Goal: Task Accomplishment & Management: Manage account settings

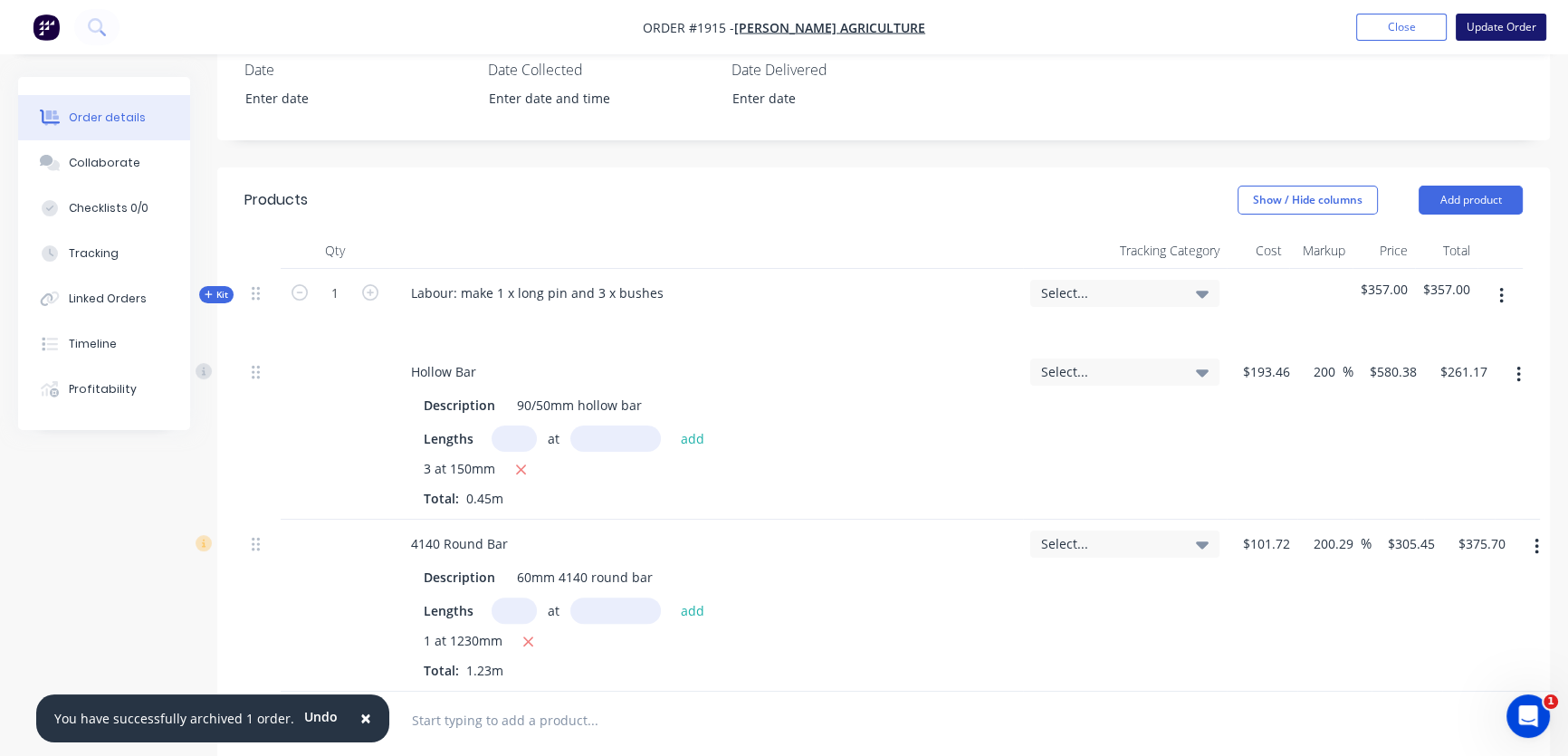
click at [1503, 26] on button "Update Order" at bounding box center [1501, 27] width 90 height 27
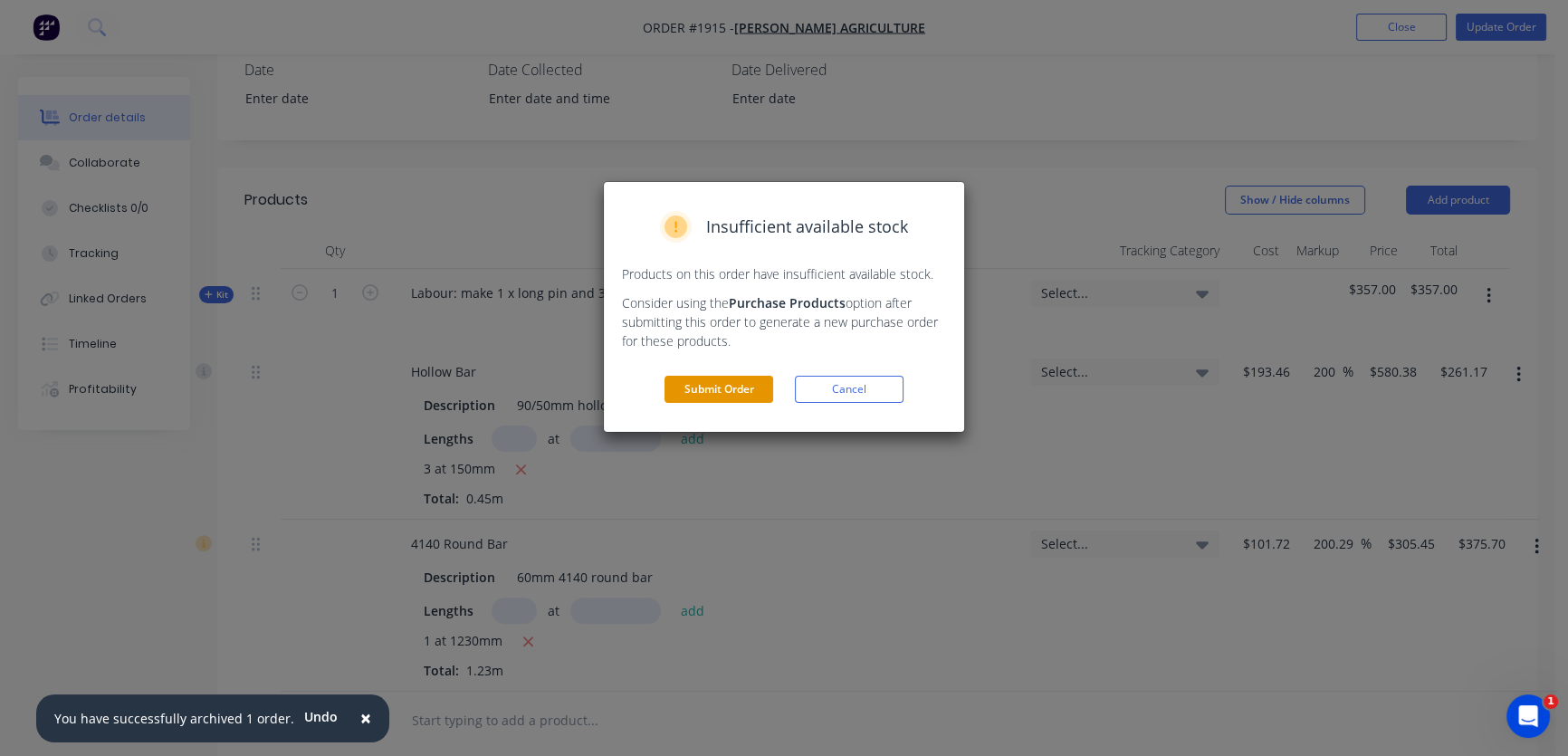
click at [691, 398] on button "Submit Order" at bounding box center [719, 389] width 109 height 27
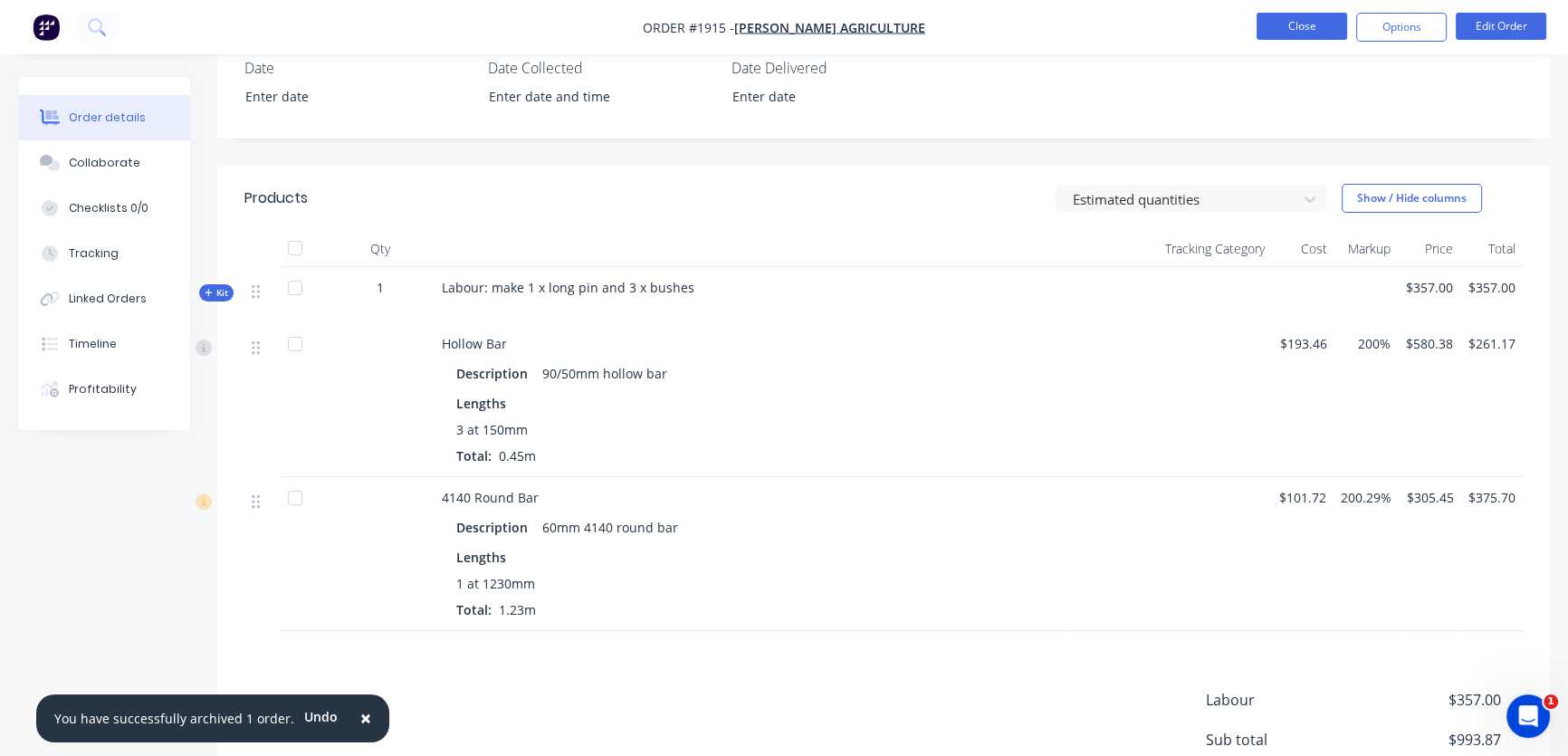
click at [1303, 26] on button "Close" at bounding box center [1302, 26] width 90 height 27
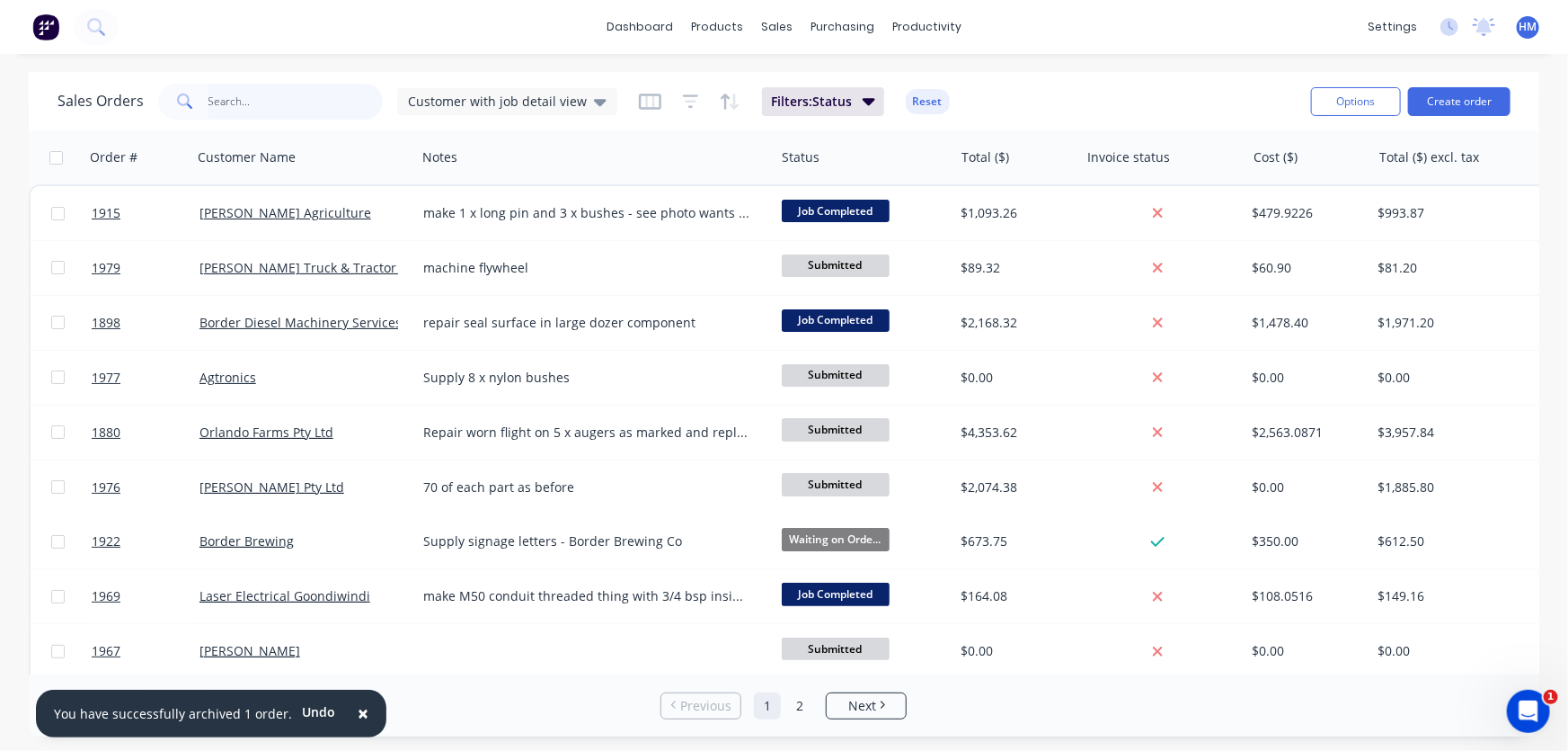
click at [223, 116] on input "text" at bounding box center [296, 101] width 176 height 36
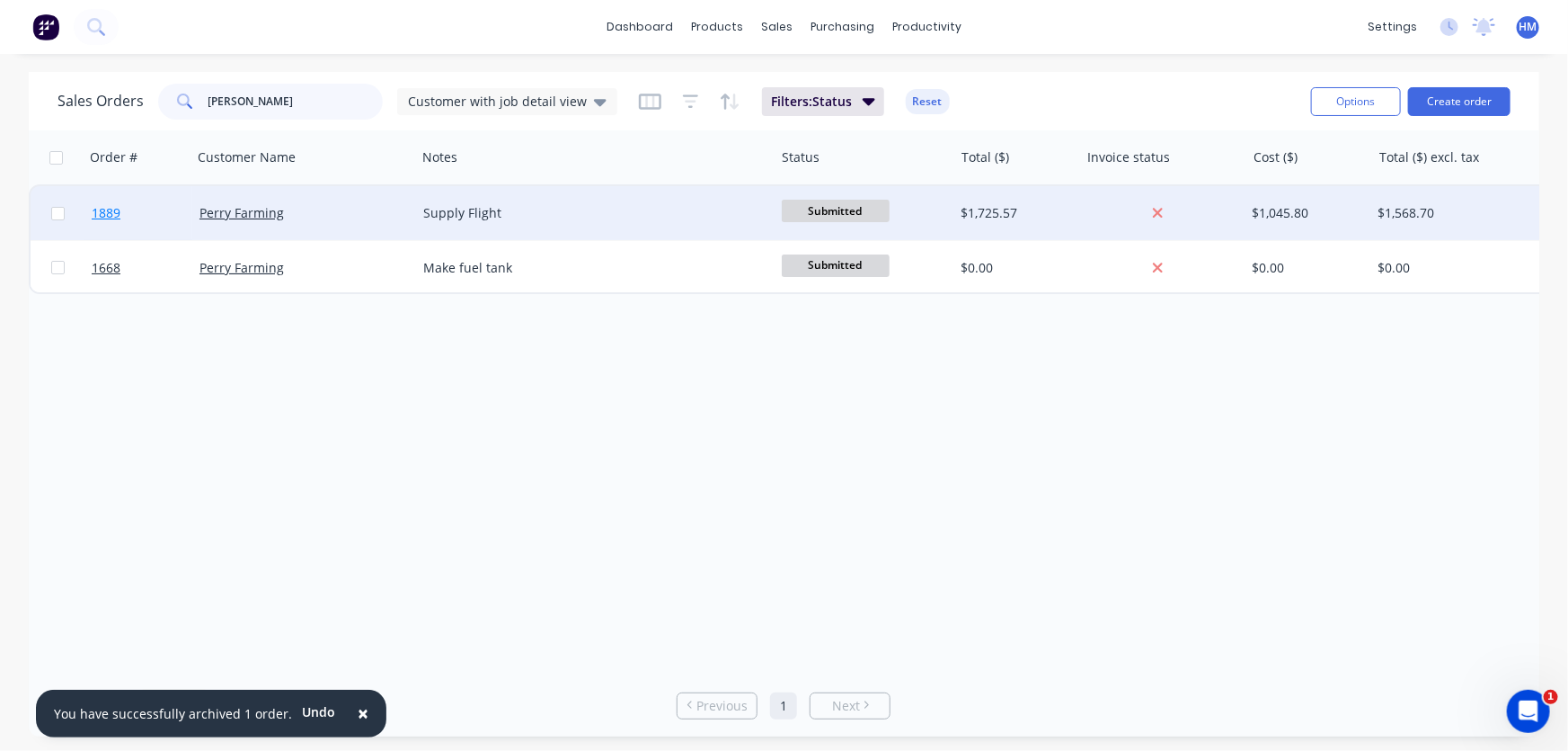
type input "[PERSON_NAME]"
click at [152, 217] on link "1889" at bounding box center [145, 213] width 108 height 54
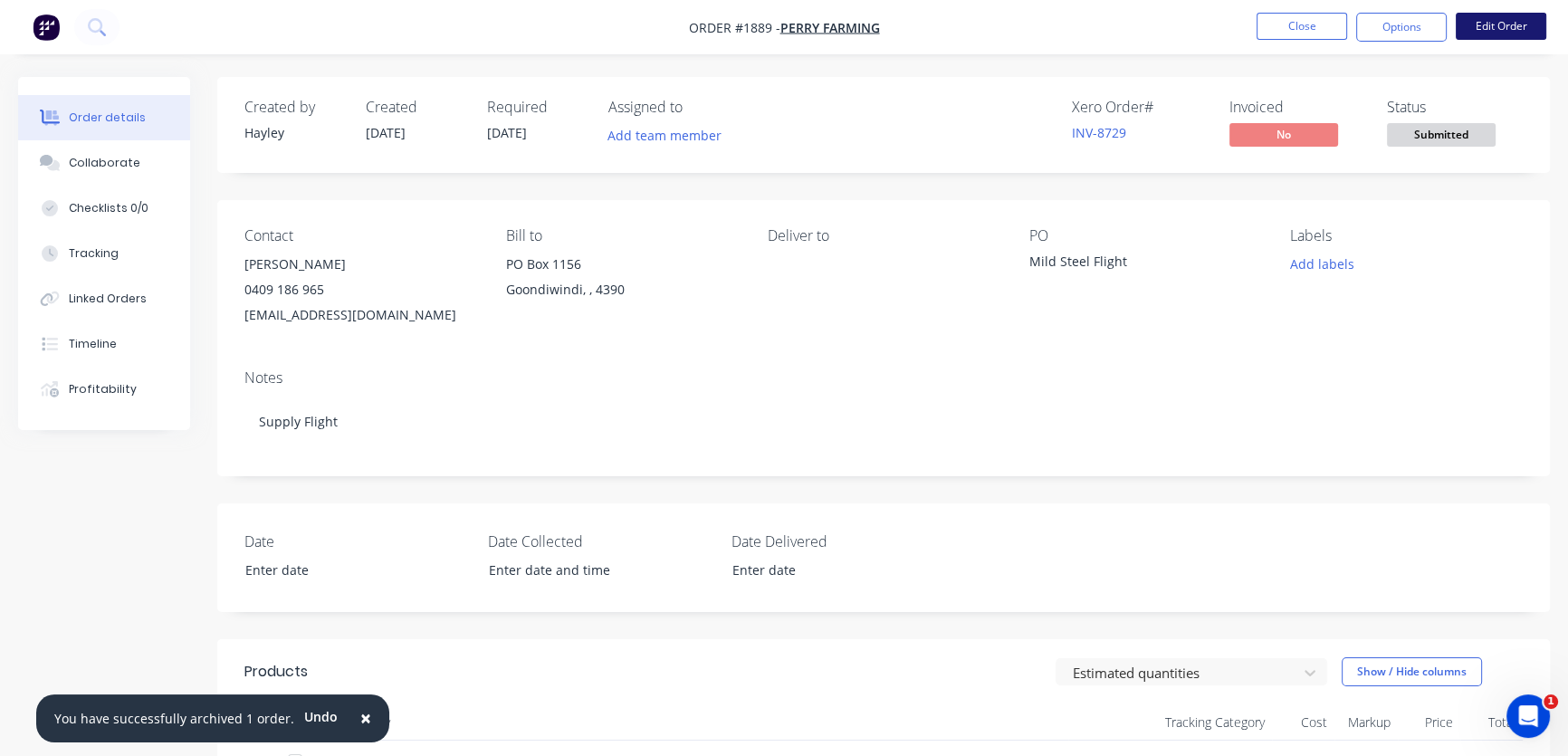
click at [1497, 23] on button "Edit Order" at bounding box center [1501, 26] width 90 height 27
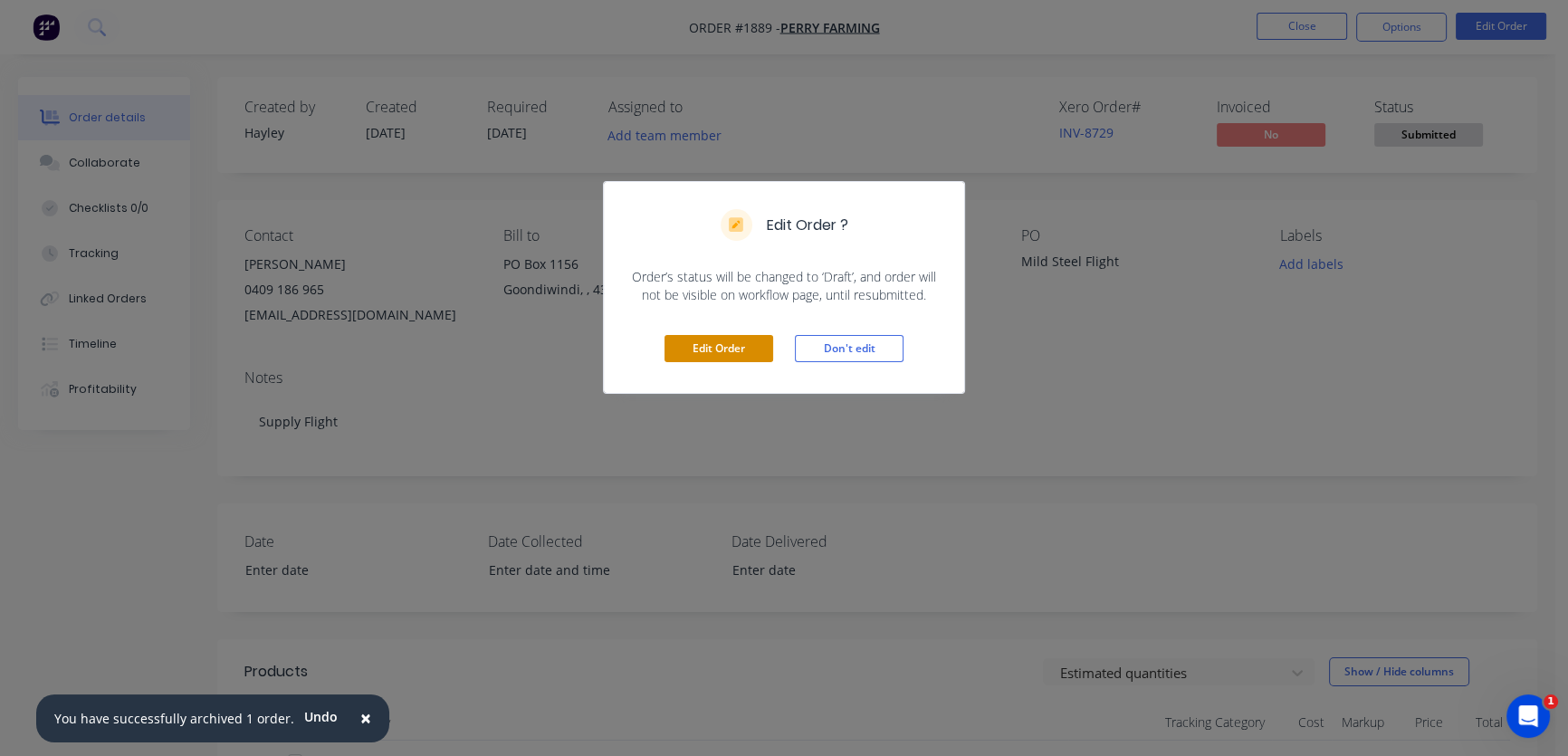
click at [709, 347] on button "Edit Order" at bounding box center [719, 348] width 109 height 27
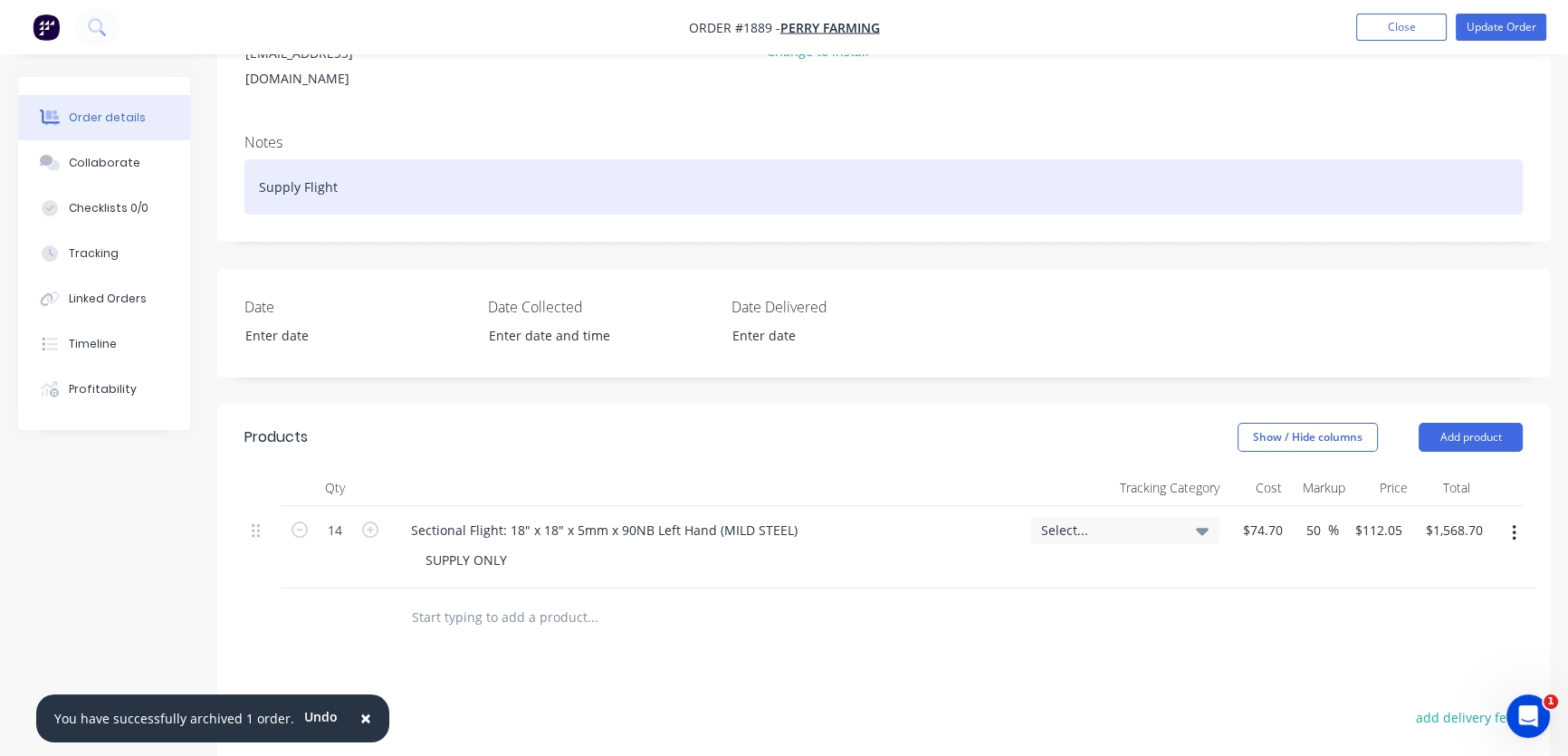
scroll to position [328, 0]
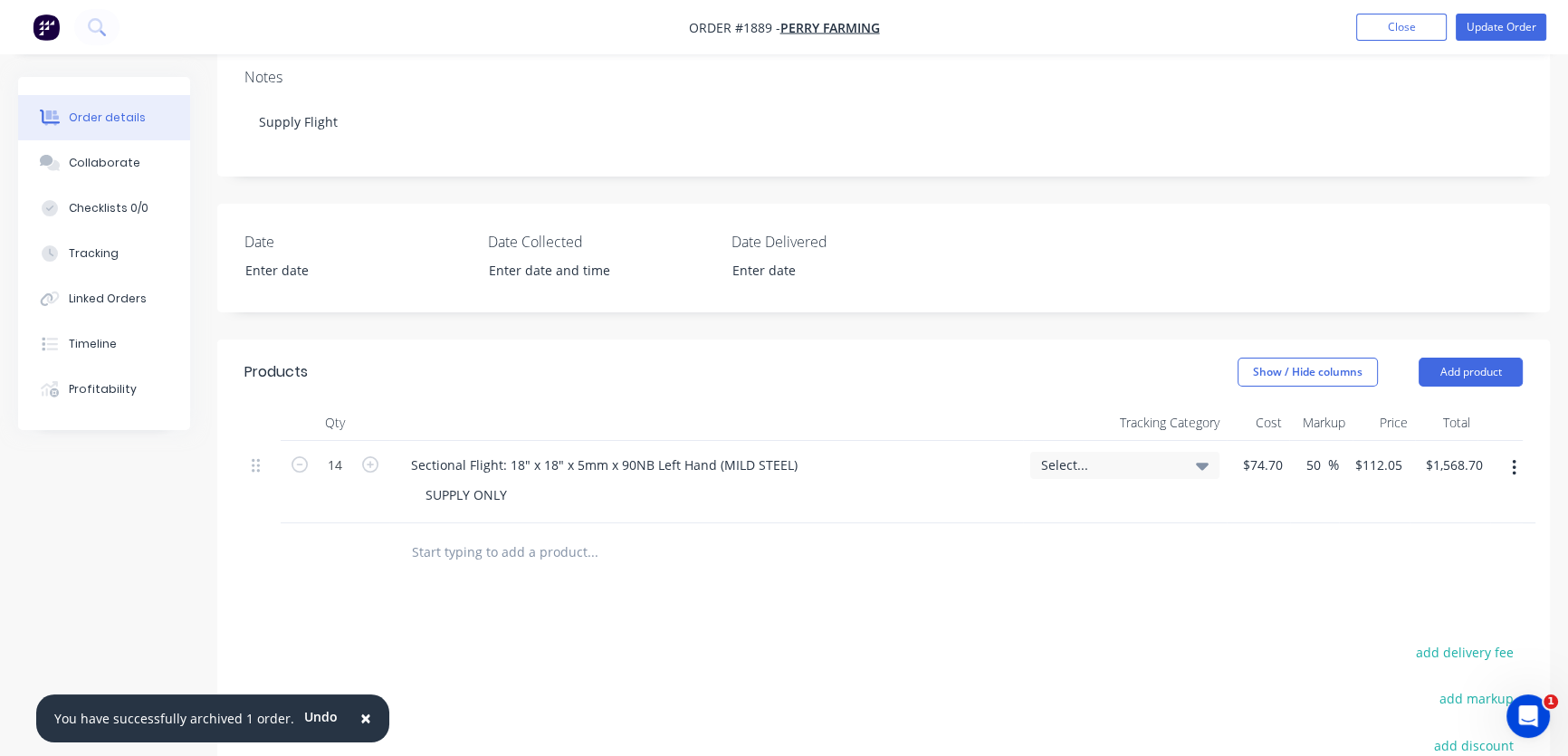
drag, startPoint x: 1465, startPoint y: 343, endPoint x: 1213, endPoint y: 355, distance: 252.3
click at [1463, 357] on button "Add product" at bounding box center [1471, 372] width 104 height 29
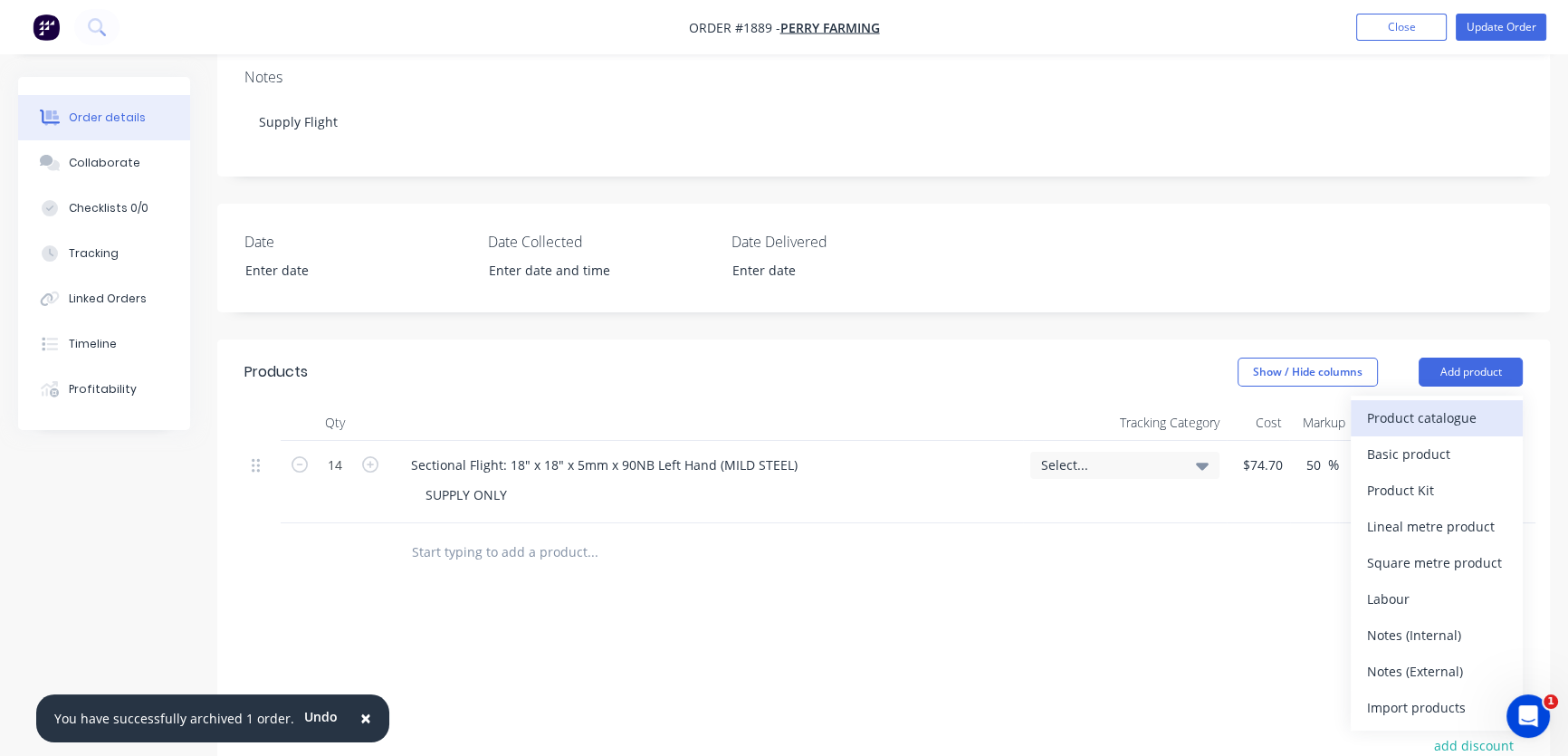
click at [1443, 405] on div "Product catalogue" at bounding box center [1437, 418] width 140 height 26
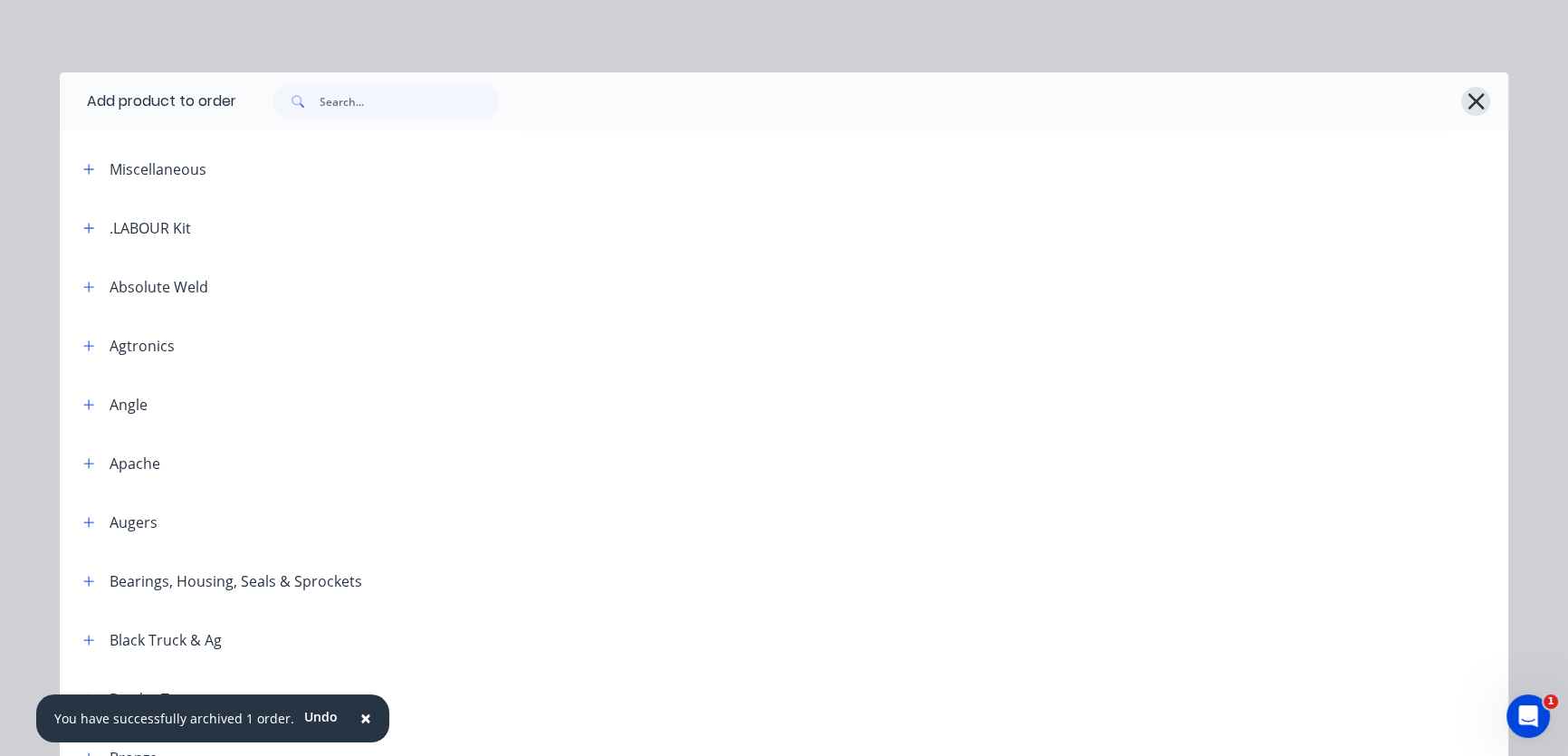
click at [1472, 95] on icon "button" at bounding box center [1476, 101] width 19 height 26
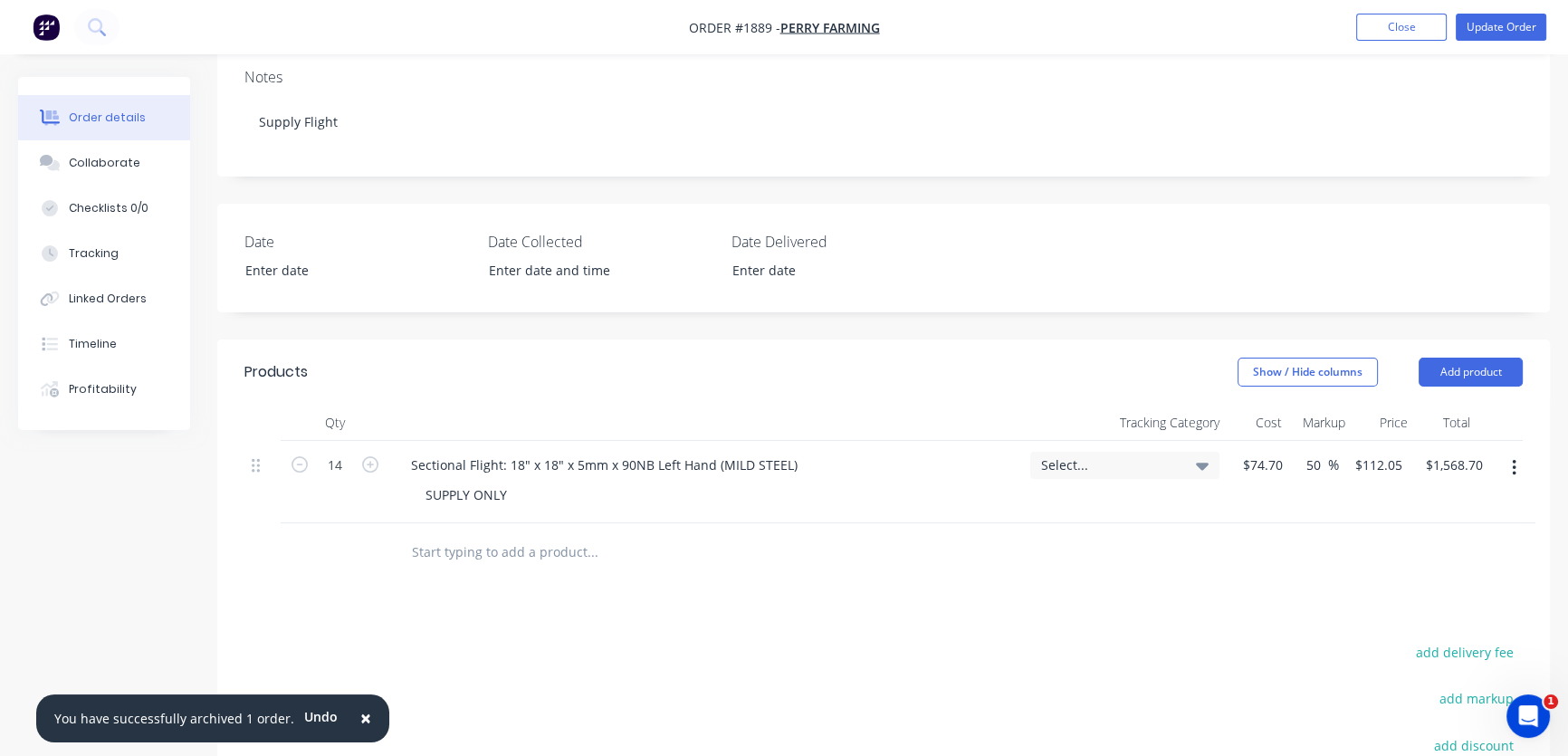
click at [472, 534] on input "text" at bounding box center [592, 553] width 362 height 36
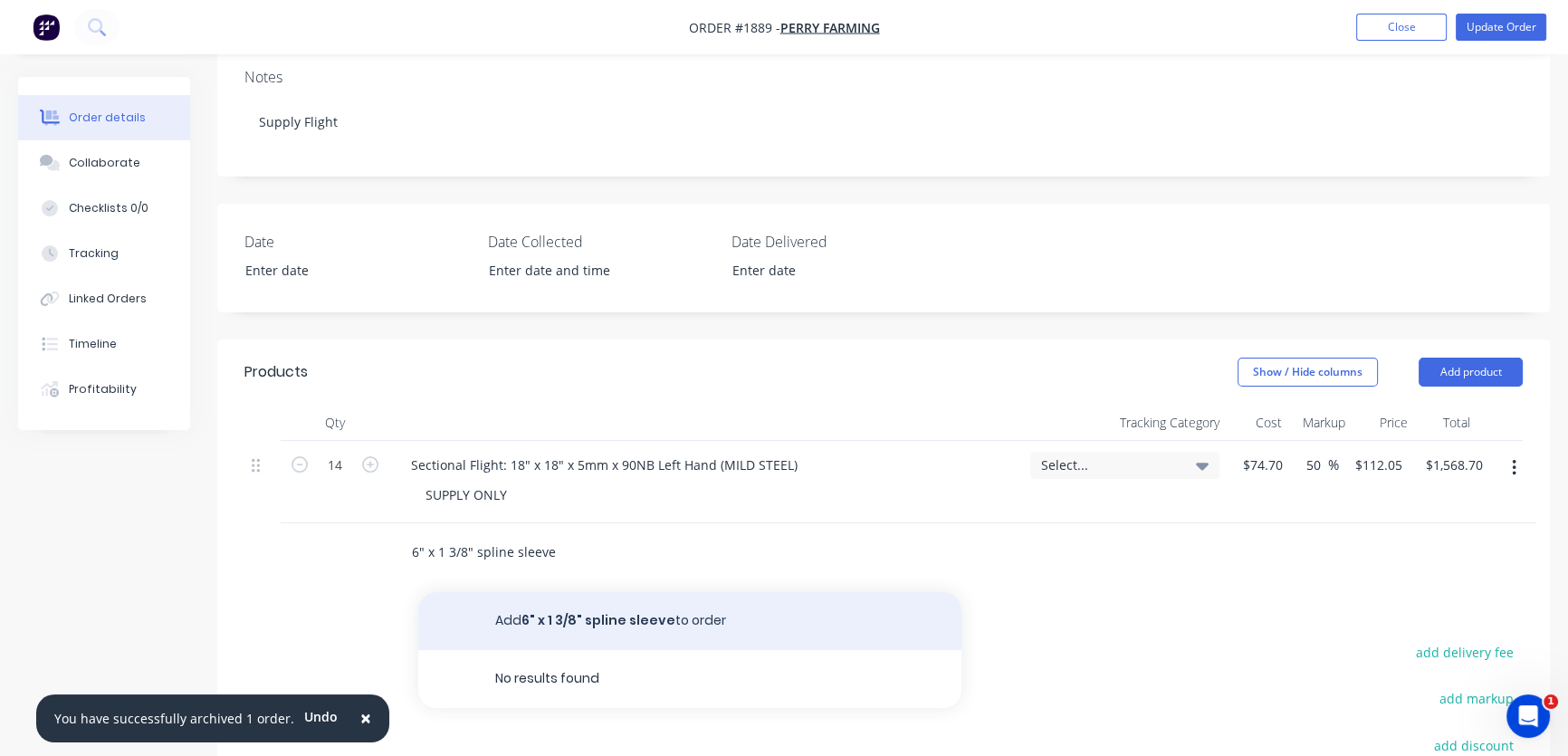
type input "6" x 1 3/8" spline sleeve"
click at [555, 595] on button "Add 6" x 1 3/8" spline sleeve to order" at bounding box center [691, 621] width 544 height 58
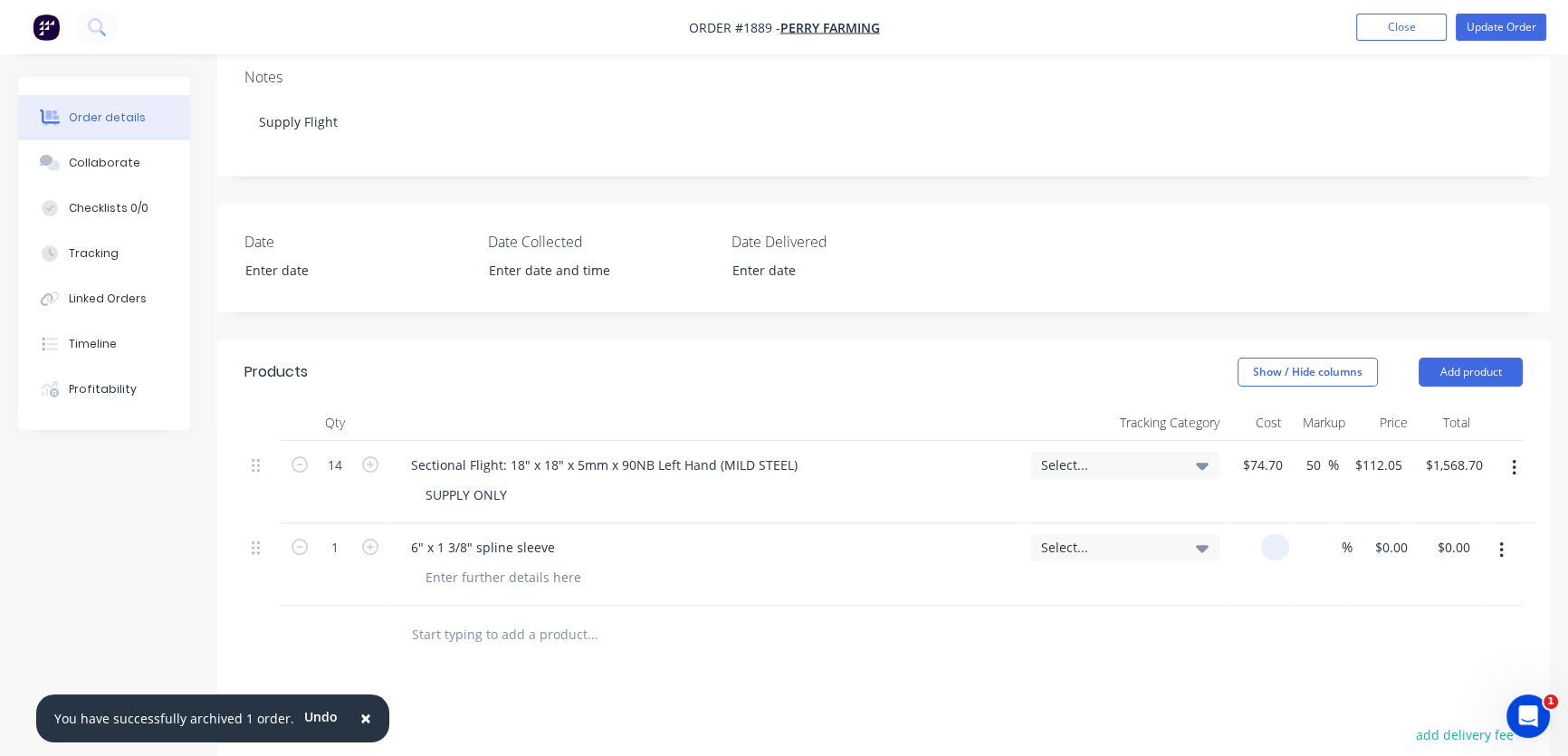
click at [1253, 523] on div at bounding box center [1258, 564] width 62 height 82
type input "$45.82"
type input "30"
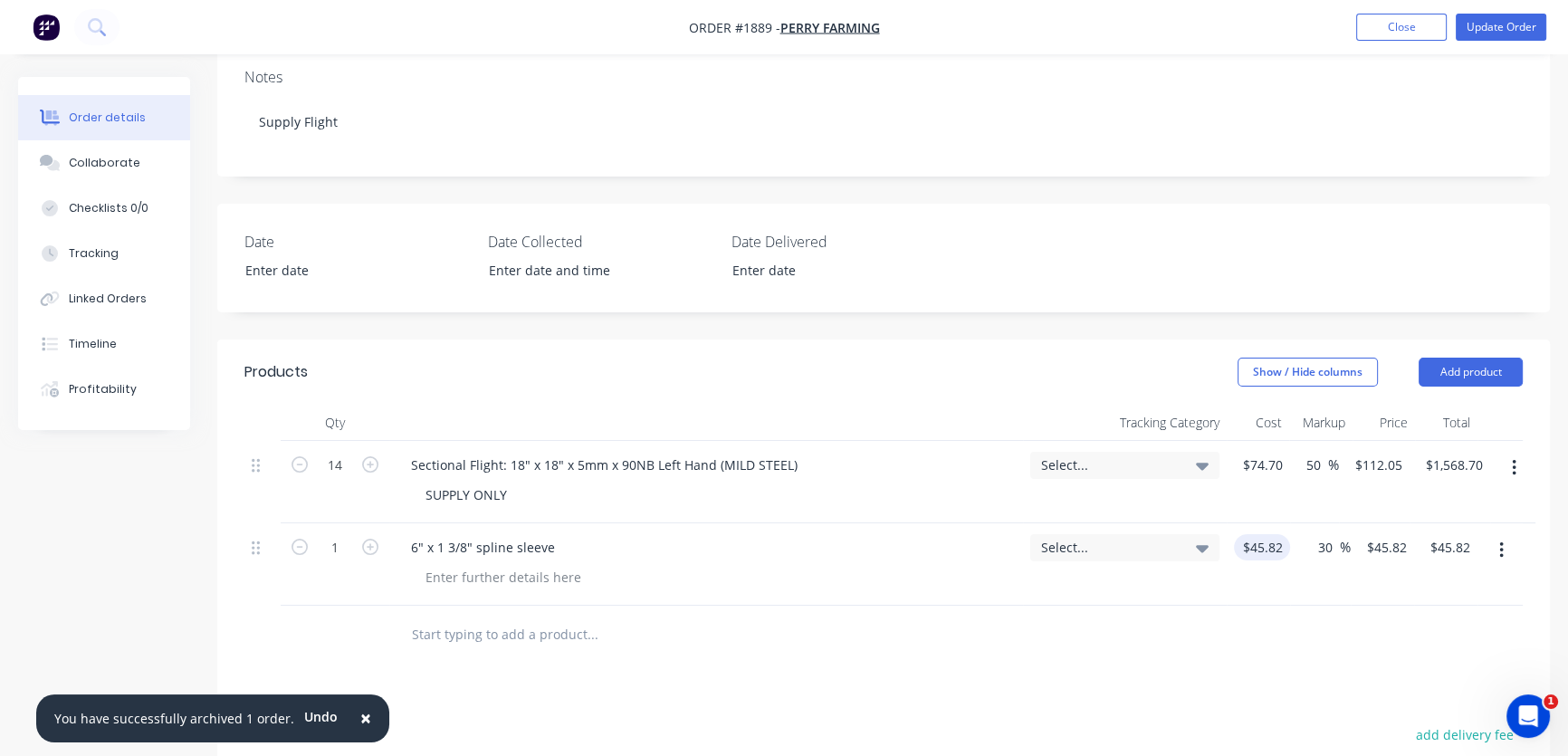
type input "59.566"
type input "$59.57"
type input "$59.566"
click at [1316, 534] on input "30" at bounding box center [1321, 547] width 24 height 26
click at [1297, 523] on div "30 30 %" at bounding box center [1317, 564] width 54 height 82
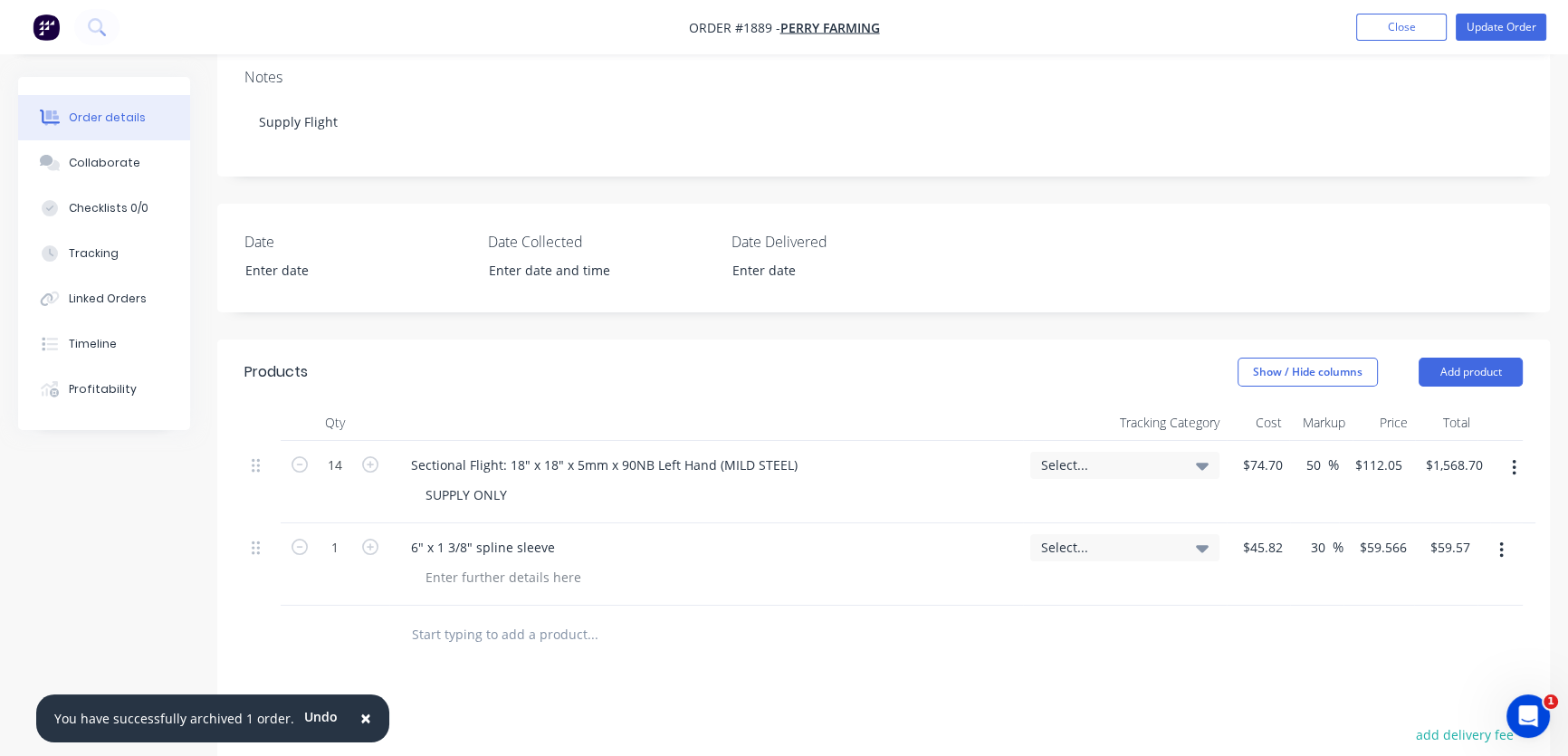
click at [709, 625] on input "text" at bounding box center [592, 635] width 362 height 36
click at [548, 534] on div "6" x 1 3/8" spline sleeve" at bounding box center [483, 547] width 173 height 26
click at [561, 564] on div at bounding box center [504, 576] width 185 height 26
click at [557, 534] on div "6" x 1 3/8" spline sleeve" at bounding box center [483, 547] width 173 height 26
click at [1396, 27] on button "Close" at bounding box center [1401, 27] width 90 height 27
